Goal: Go to known website: Access a specific website the user already knows

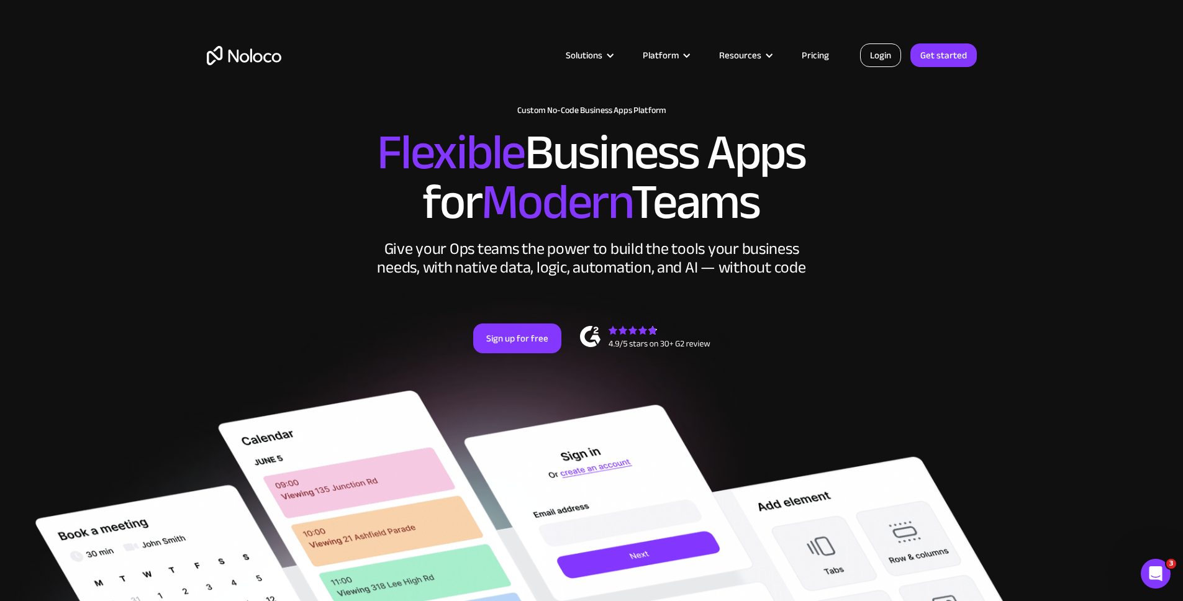
click at [891, 52] on link "Login" at bounding box center [880, 55] width 41 height 24
click at [892, 56] on link "Login" at bounding box center [880, 55] width 41 height 24
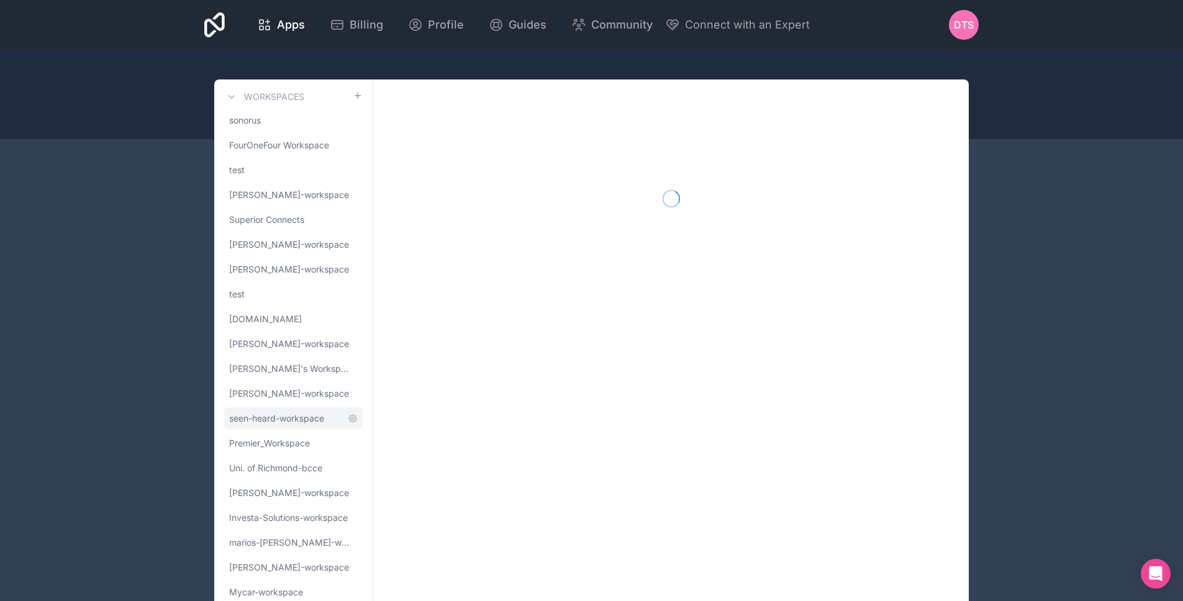
scroll to position [42, 0]
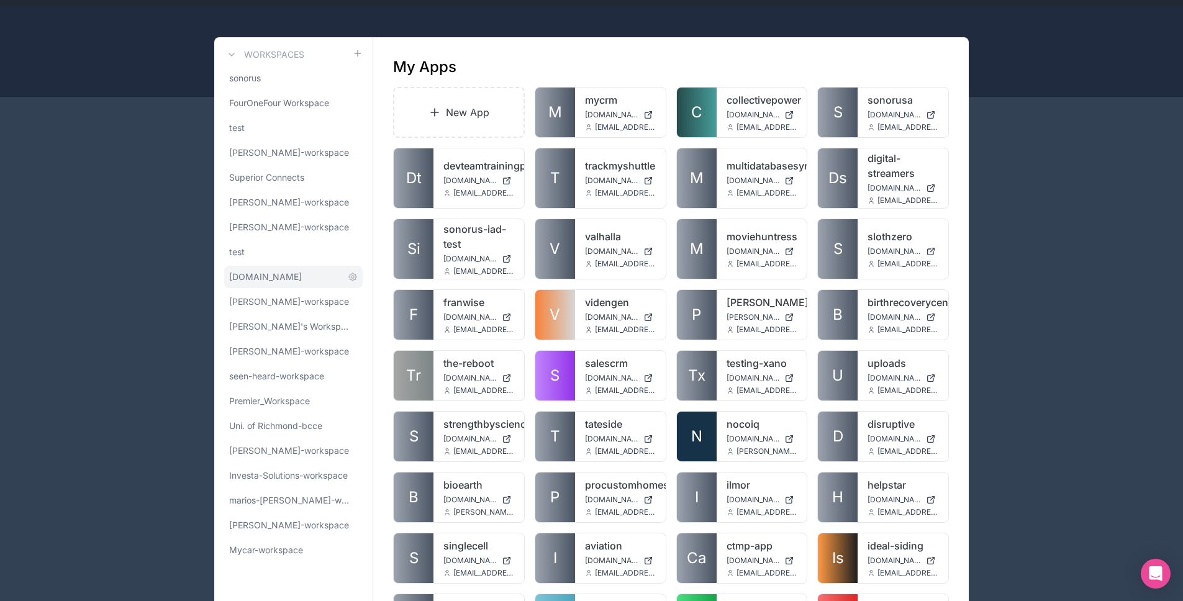
click at [264, 276] on span "mycar.ca" at bounding box center [265, 277] width 73 height 12
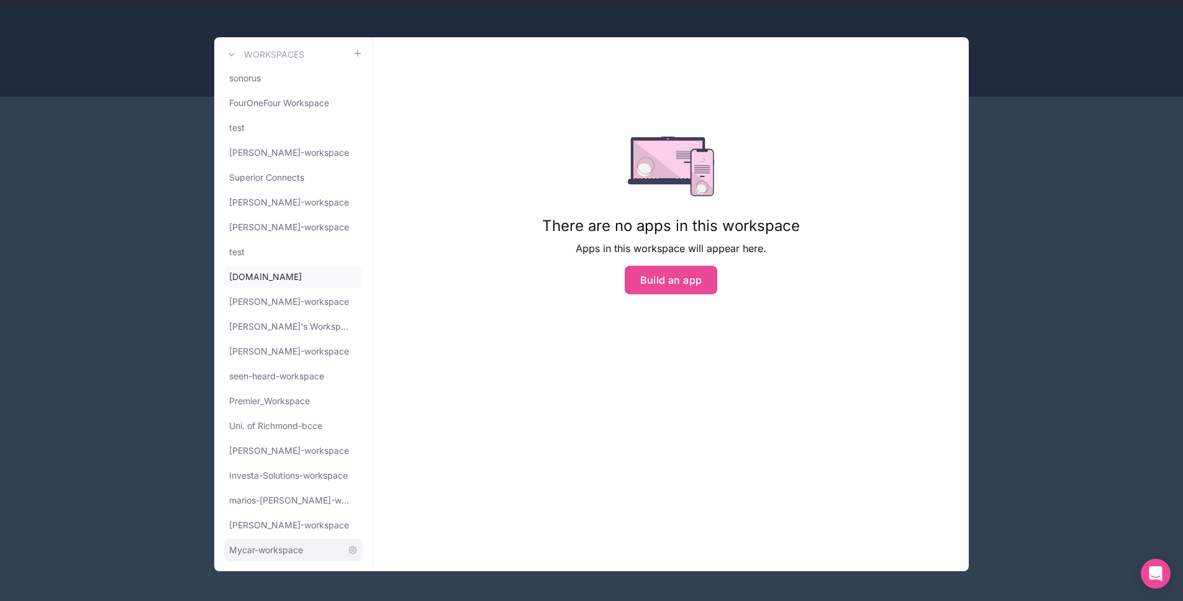
click at [268, 542] on link "Mycar-workspace" at bounding box center [293, 550] width 139 height 22
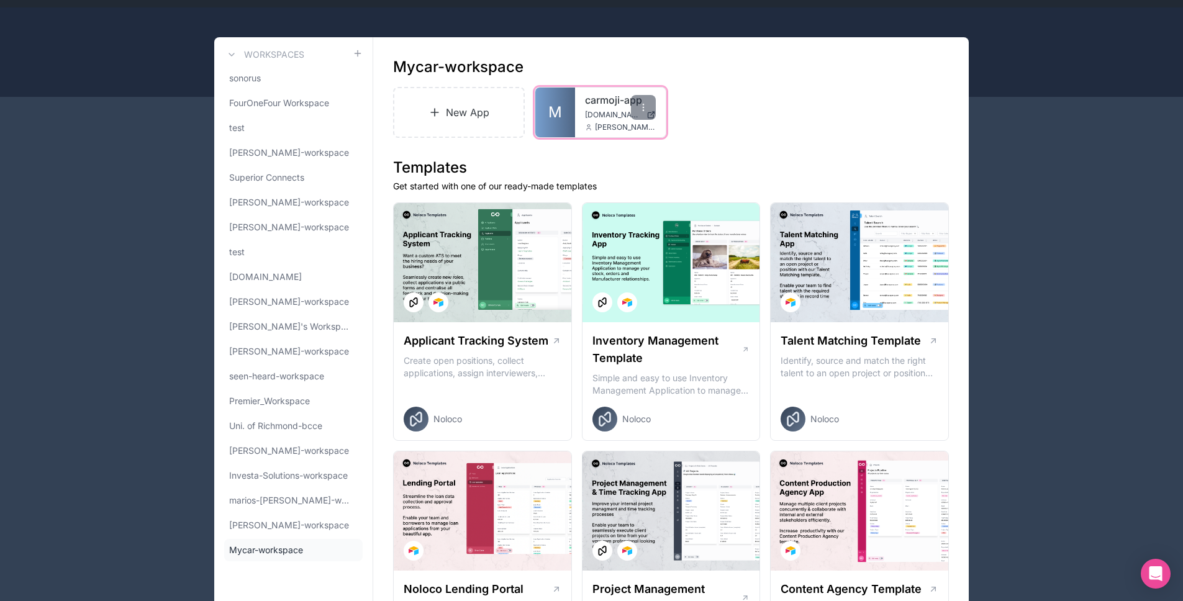
click at [574, 119] on link "M" at bounding box center [555, 113] width 40 height 50
